Goal: Find specific page/section: Find specific page/section

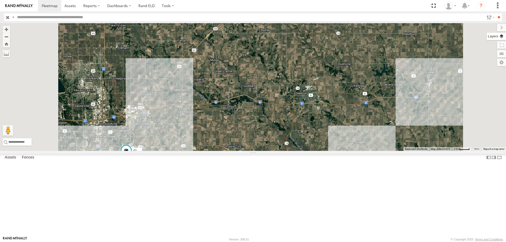
click at [498, 35] on label at bounding box center [496, 36] width 19 height 7
click at [0, 0] on span "Basemaps" at bounding box center [0, 0] width 0 height 0
click at [0, 0] on span "Tractor" at bounding box center [0, 0] width 0 height 0
click at [404, 79] on div "0055 2 49" at bounding box center [253, 87] width 506 height 128
click at [488, 18] on label at bounding box center [489, 17] width 11 height 8
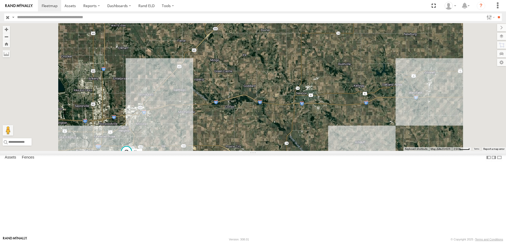
click at [0, 0] on span "trailer" at bounding box center [0, 0] width 0 height 0
click at [498, 16] on input "**" at bounding box center [499, 17] width 6 height 8
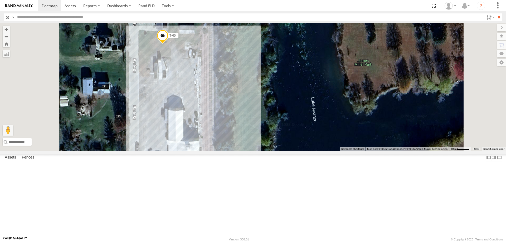
drag, startPoint x: 226, startPoint y: 79, endPoint x: 246, endPoint y: 107, distance: 34.1
click at [241, 110] on div "T-70 T-62 T-61 T-55 T-65" at bounding box center [253, 87] width 506 height 128
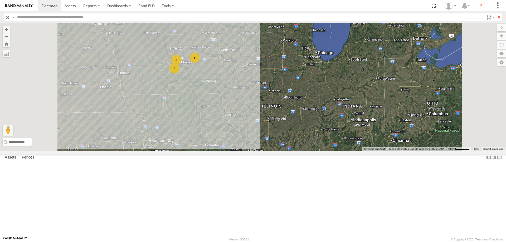
click at [0, 0] on span "trailer" at bounding box center [0, 0] width 0 height 0
click at [489, 17] on label at bounding box center [489, 17] width 11 height 8
click at [0, 0] on span "Tractor" at bounding box center [0, 0] width 0 height 0
click at [496, 18] on input "**" at bounding box center [499, 17] width 6 height 8
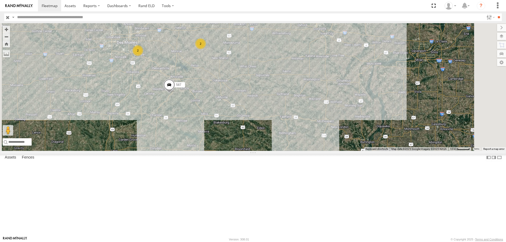
drag, startPoint x: 265, startPoint y: 159, endPoint x: 264, endPoint y: 86, distance: 73.3
click at [264, 86] on div "545 48 597 587 2 2" at bounding box center [253, 87] width 506 height 128
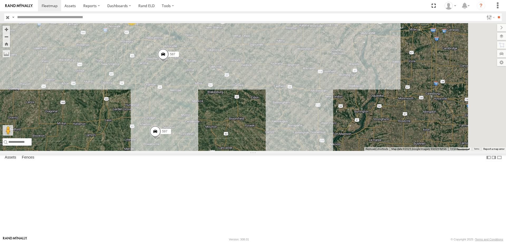
click at [273, 108] on div "545 48 597 587 2 2" at bounding box center [253, 87] width 506 height 128
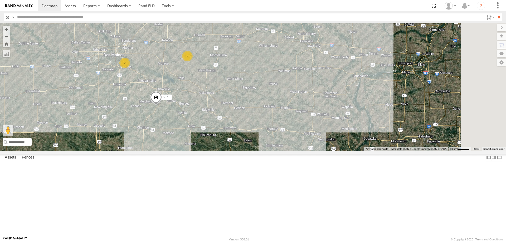
drag, startPoint x: 273, startPoint y: 123, endPoint x: 272, endPoint y: 128, distance: 5.2
click at [272, 128] on div "545 48 597 587 2 2" at bounding box center [253, 87] width 506 height 128
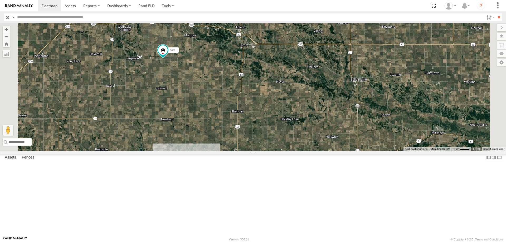
drag, startPoint x: 269, startPoint y: 59, endPoint x: 273, endPoint y: 99, distance: 40.2
click at [273, 99] on div "545 48 597 587" at bounding box center [253, 87] width 506 height 128
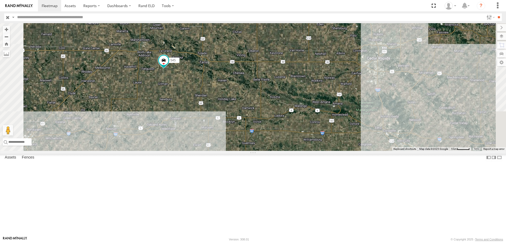
drag, startPoint x: 279, startPoint y: 103, endPoint x: 268, endPoint y: 115, distance: 16.6
click at [268, 115] on div "545 48 597 587 2" at bounding box center [253, 87] width 506 height 128
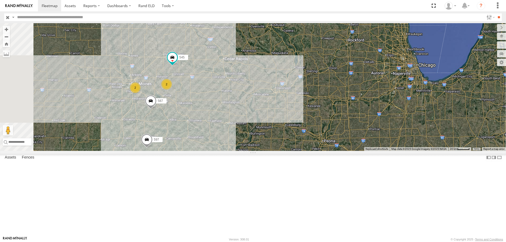
drag, startPoint x: 230, startPoint y: 137, endPoint x: 247, endPoint y: 118, distance: 25.5
click at [247, 118] on div "48 597 545 587 2 2" at bounding box center [253, 87] width 506 height 128
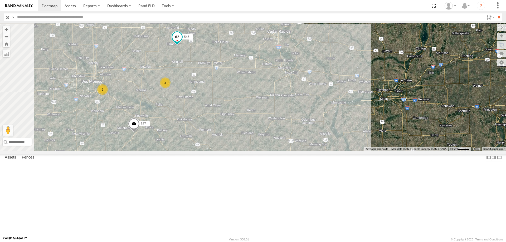
click at [182, 42] on span at bounding box center [176, 36] width 9 height 9
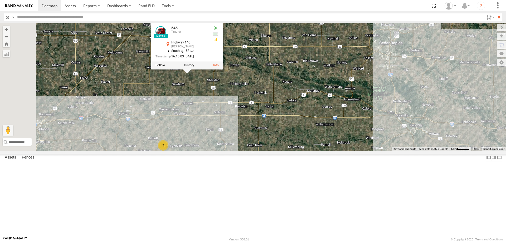
drag, startPoint x: 279, startPoint y: 128, endPoint x: 281, endPoint y: 134, distance: 6.3
click at [281, 134] on div "48 597 545 587 [STREET_ADDRESS][PERSON_NAME] 41.85989 , -92.72747 South 58 16:1…" at bounding box center [253, 87] width 506 height 128
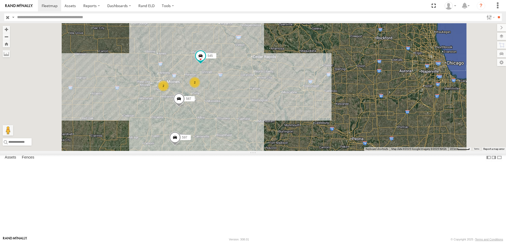
drag, startPoint x: 254, startPoint y: 120, endPoint x: 252, endPoint y: 130, distance: 10.3
click at [252, 130] on div "48 597 545 587 2 2" at bounding box center [253, 87] width 506 height 128
